Goal: Task Accomplishment & Management: Complete application form

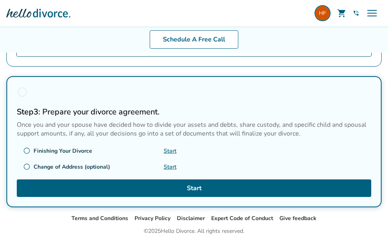
scroll to position [459, 0]
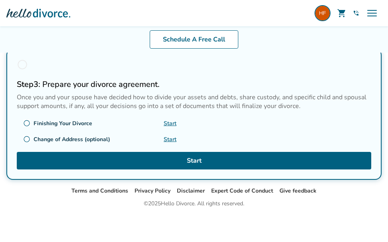
click at [169, 123] on link "Start" at bounding box center [170, 124] width 13 height 8
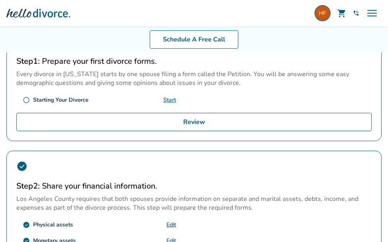
scroll to position [179, 0]
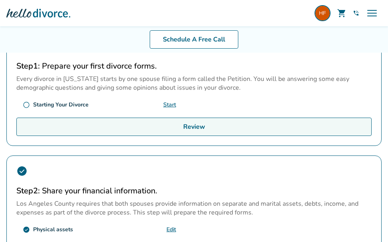
click at [201, 125] on link "Review" at bounding box center [193, 127] width 355 height 18
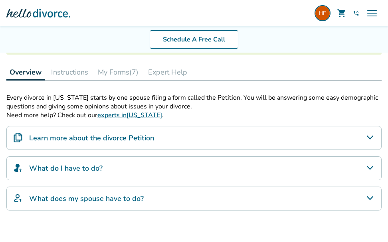
scroll to position [12, 0]
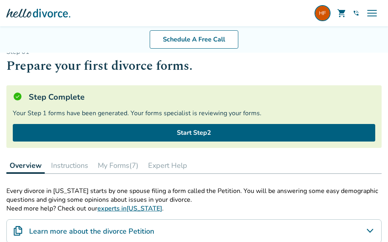
click at [117, 165] on button "My Forms (7)" at bounding box center [118, 166] width 47 height 16
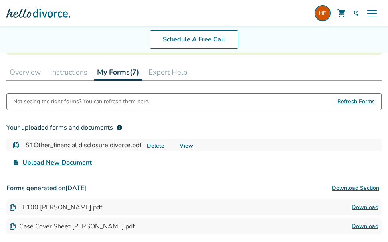
scroll to position [198, 0]
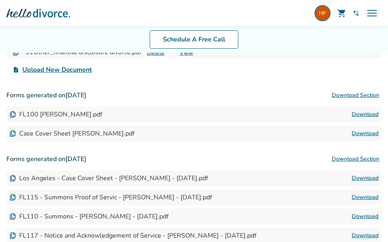
click at [14, 133] on img at bounding box center [13, 134] width 6 height 6
click at [366, 133] on link "Download" at bounding box center [365, 134] width 27 height 10
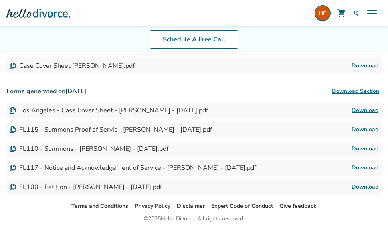
scroll to position [281, 0]
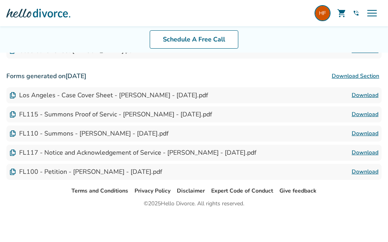
click at [369, 149] on link "Download" at bounding box center [365, 153] width 27 height 10
click at [365, 171] on link "Download" at bounding box center [365, 172] width 27 height 10
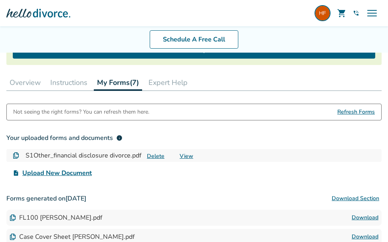
click at [124, 80] on button "My Forms (7)" at bounding box center [118, 83] width 48 height 16
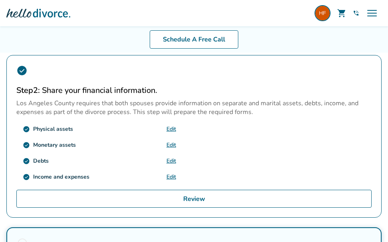
scroll to position [373, 0]
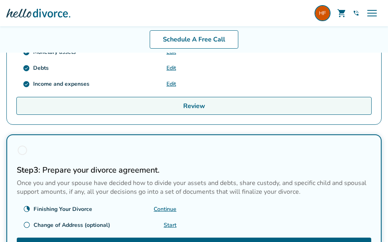
click at [211, 104] on link "Review" at bounding box center [193, 106] width 355 height 18
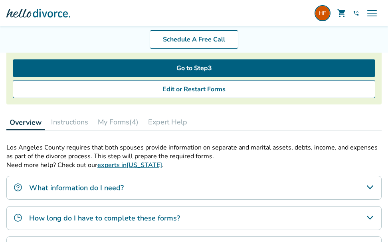
scroll to position [93, 0]
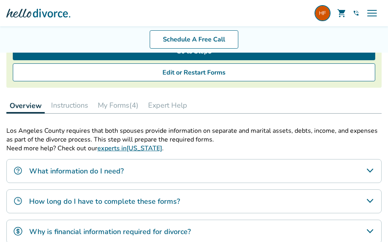
click at [119, 104] on button "My Forms (4)" at bounding box center [118, 105] width 47 height 16
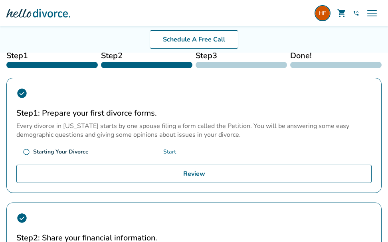
scroll to position [93, 0]
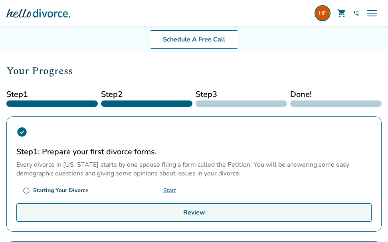
click at [177, 212] on link "Review" at bounding box center [193, 213] width 355 height 18
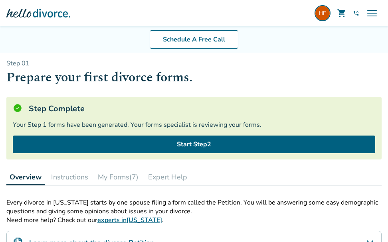
click at [107, 176] on button "My Forms (7)" at bounding box center [118, 177] width 47 height 16
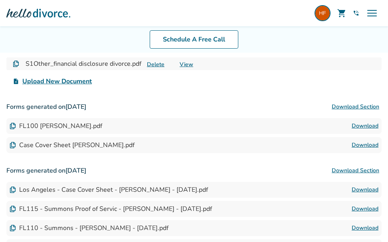
scroll to position [280, 0]
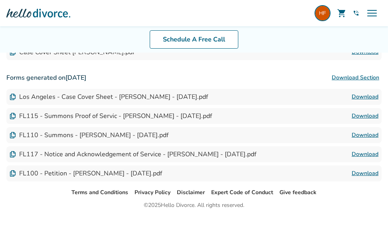
click at [363, 155] on link "Download" at bounding box center [365, 155] width 27 height 10
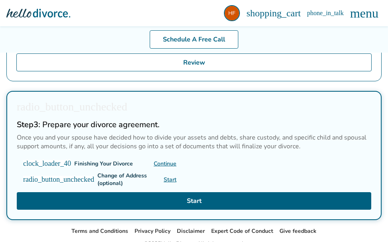
scroll to position [459, 0]
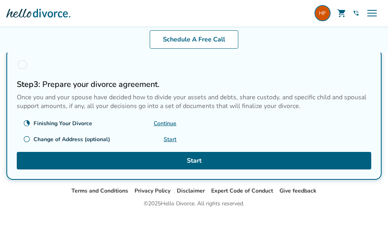
click at [162, 121] on link "Continue" at bounding box center [165, 124] width 23 height 8
